Goal: Information Seeking & Learning: Learn about a topic

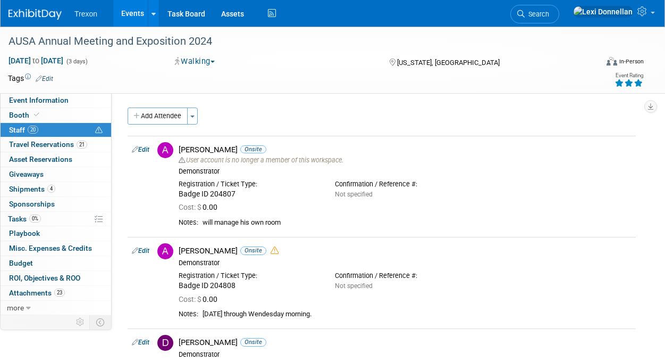
click at [49, 19] on img at bounding box center [35, 14] width 53 height 11
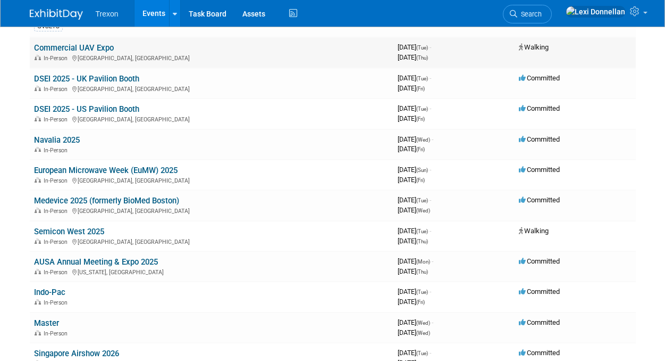
scroll to position [113, 0]
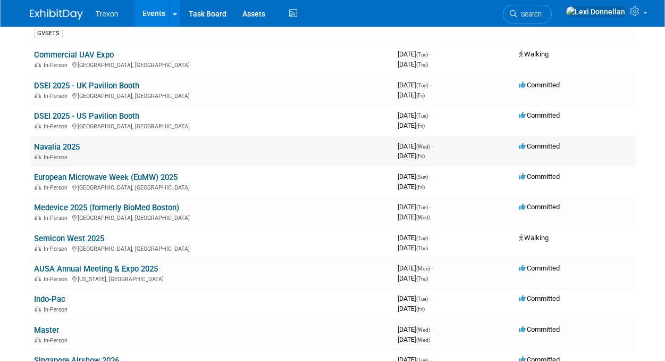
click at [65, 147] on link "Navalia 2025" at bounding box center [57, 147] width 46 height 10
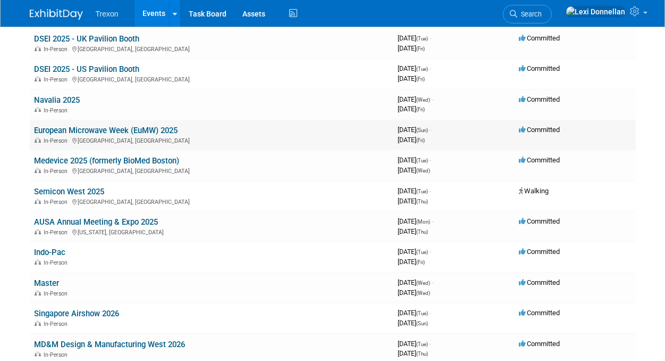
scroll to position [165, 0]
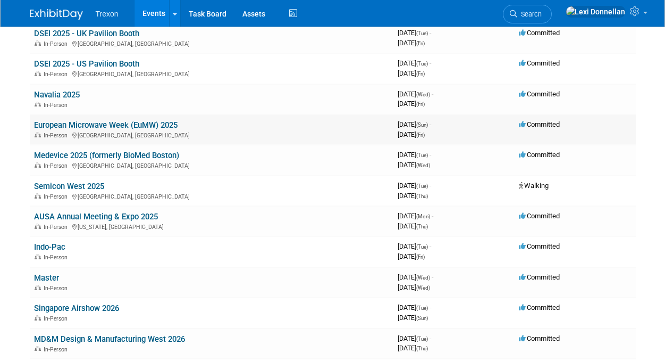
click at [81, 126] on link "European Microwave Week (EuMW) 2025" at bounding box center [106, 125] width 144 height 10
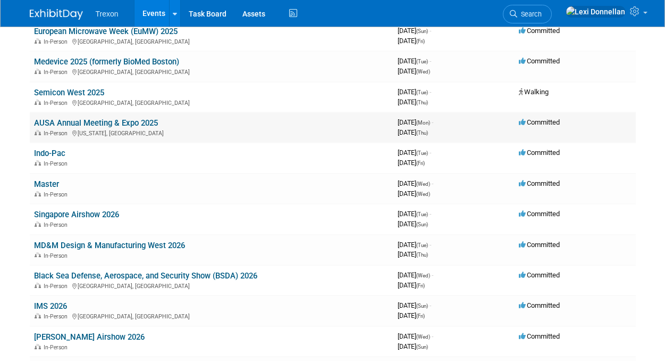
scroll to position [261, 0]
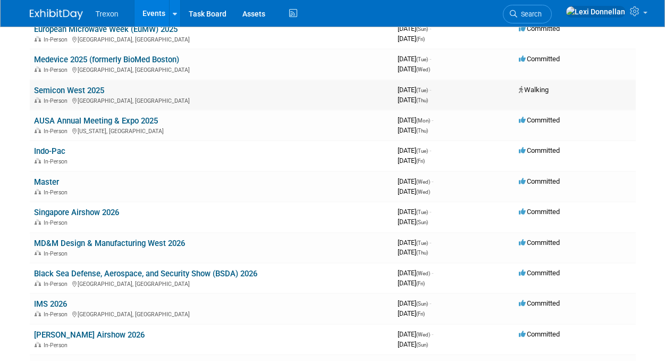
click at [102, 90] on link "Semicon West 2025" at bounding box center [69, 91] width 70 height 10
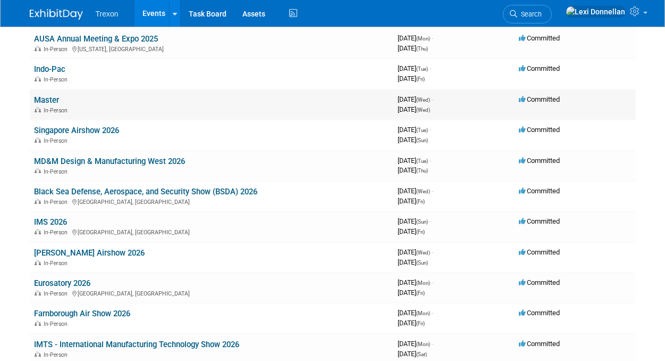
scroll to position [345, 0]
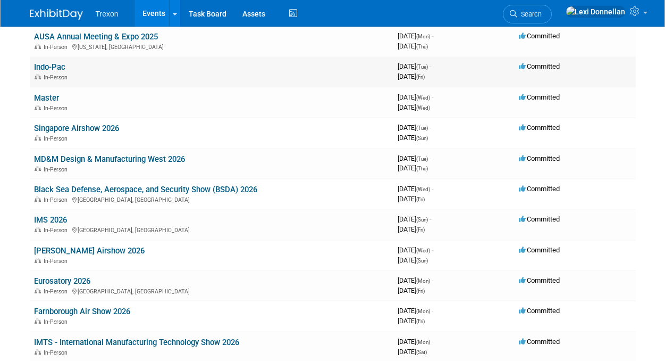
click at [45, 70] on link "Indo-Pac" at bounding box center [49, 67] width 31 height 10
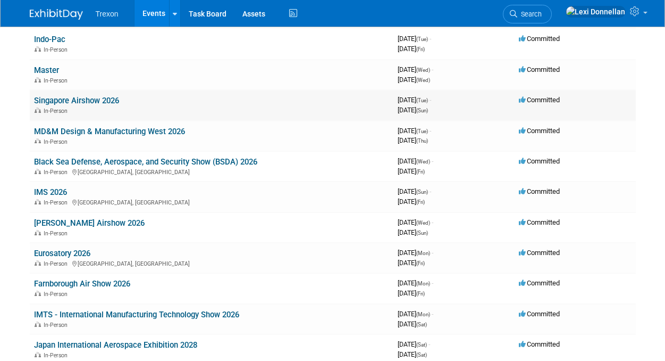
scroll to position [385, 0]
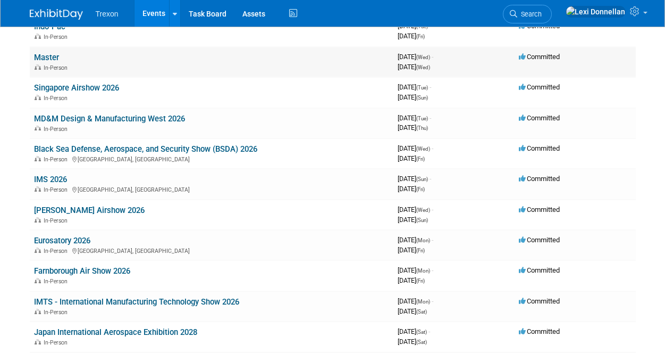
click at [48, 55] on link "Master" at bounding box center [46, 58] width 25 height 10
click at [66, 88] on link "Singapore Airshow 2026" at bounding box center [76, 88] width 85 height 10
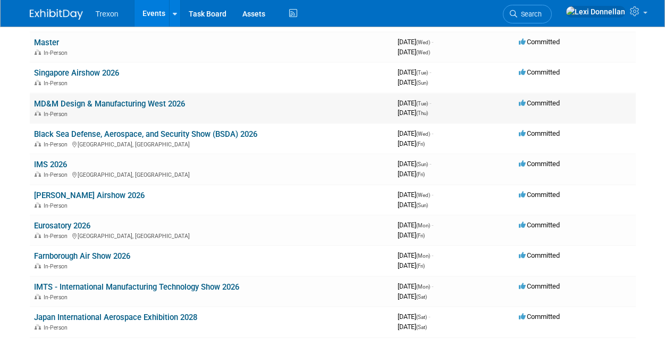
scroll to position [407, 0]
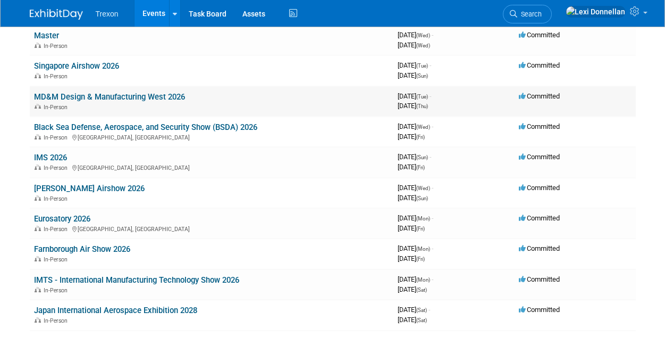
click at [95, 98] on link "MD&M Design & Manufacturing West 2026" at bounding box center [109, 97] width 151 height 10
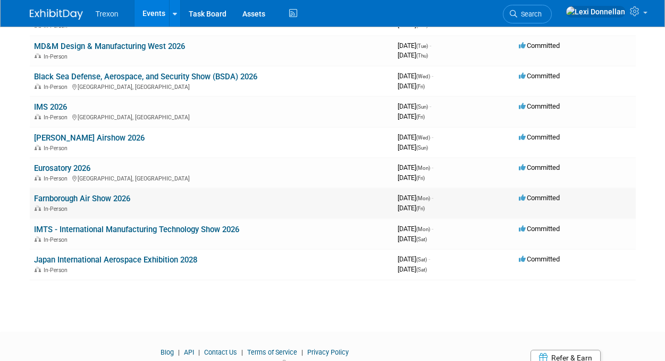
scroll to position [492, 0]
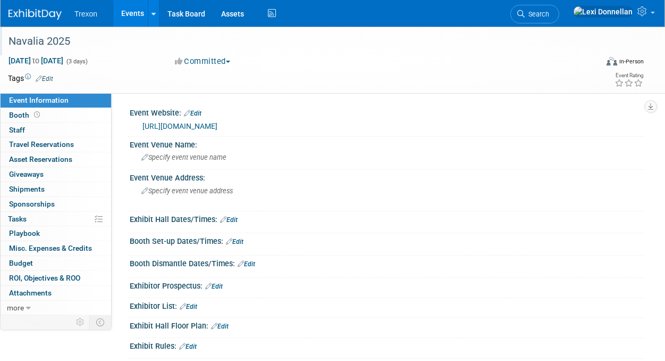
click at [52, 43] on div "Navalia 2025" at bounding box center [297, 41] width 585 height 19
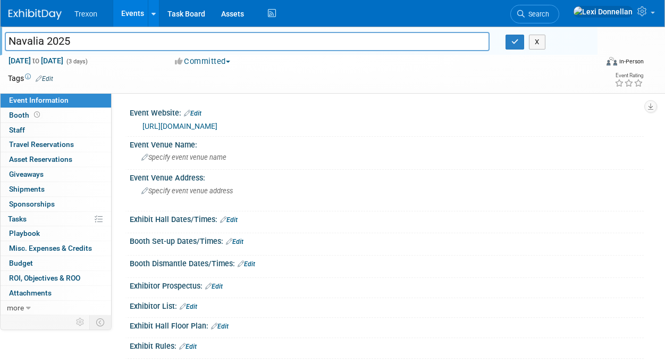
click at [52, 43] on input "Navalia 2025" at bounding box center [247, 41] width 485 height 19
click at [240, 96] on div "Event Website: Edit http://www.navalia.es/en/meeting Event Venue Name: Specify …" at bounding box center [378, 204] width 533 height 222
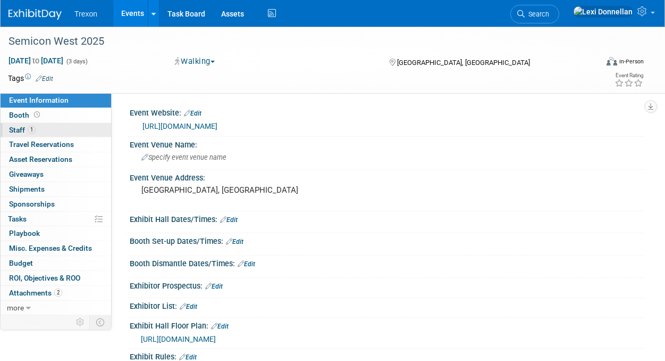
click at [68, 135] on link "1 Staff 1" at bounding box center [56, 130] width 111 height 14
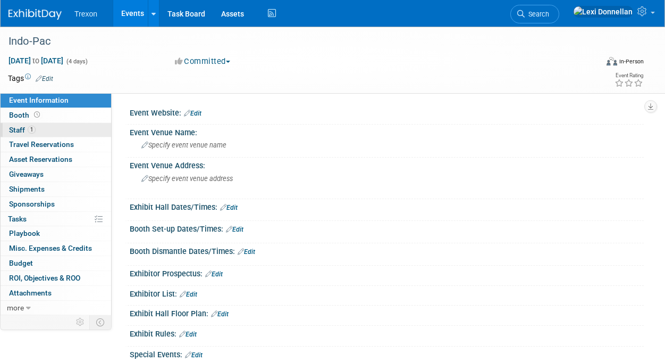
click at [50, 131] on link "1 Staff 1" at bounding box center [56, 130] width 111 height 14
